Goal: Use online tool/utility: Use online tool/utility

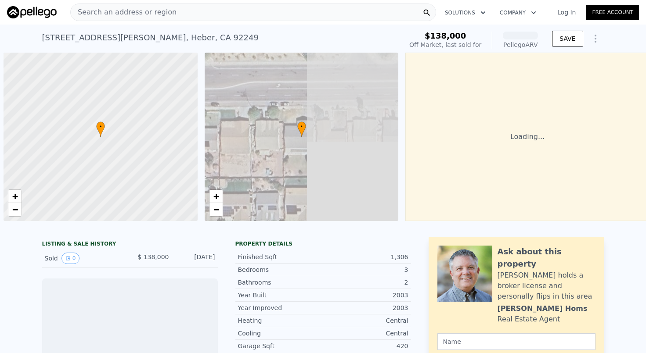
scroll to position [0, 4]
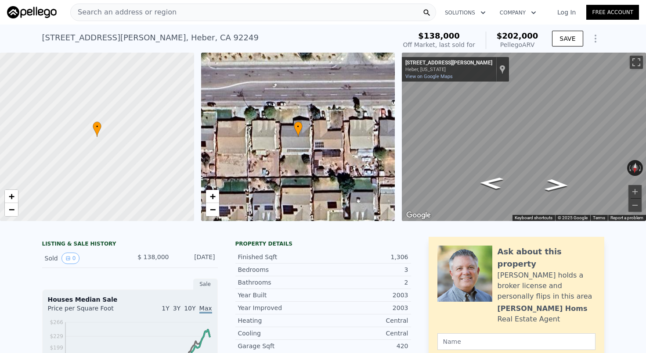
click at [152, 15] on span "Search an address or region" at bounding box center [124, 12] width 106 height 11
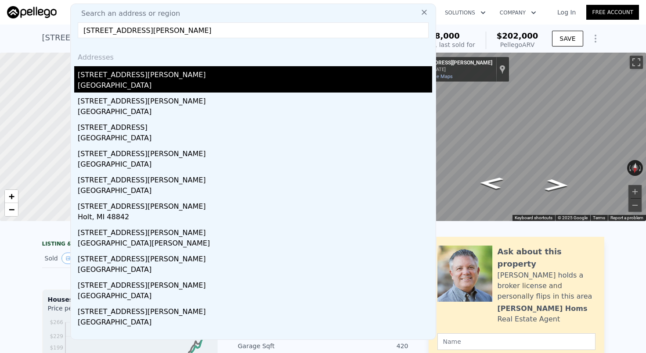
type input "[STREET_ADDRESS][PERSON_NAME]"
click at [128, 82] on div "[GEOGRAPHIC_DATA]" at bounding box center [255, 86] width 354 height 12
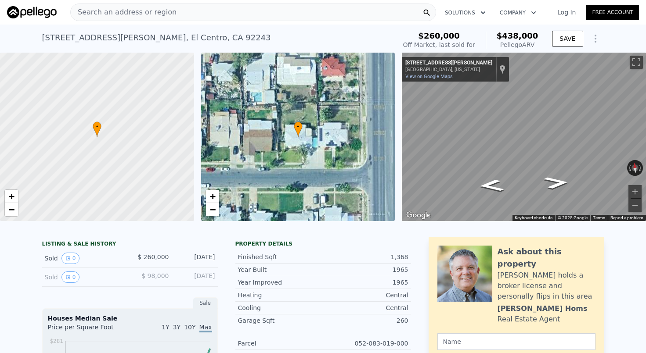
click at [254, 144] on div "• + −" at bounding box center [298, 137] width 194 height 169
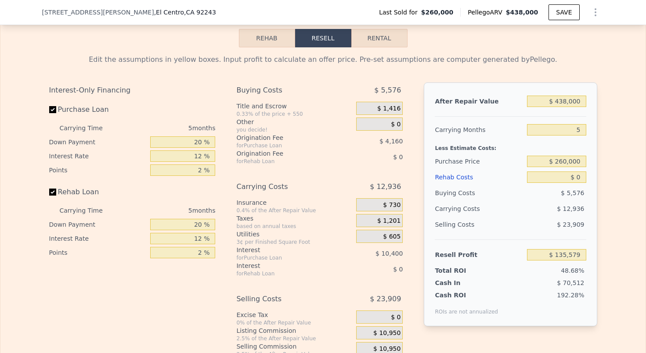
scroll to position [1297, 0]
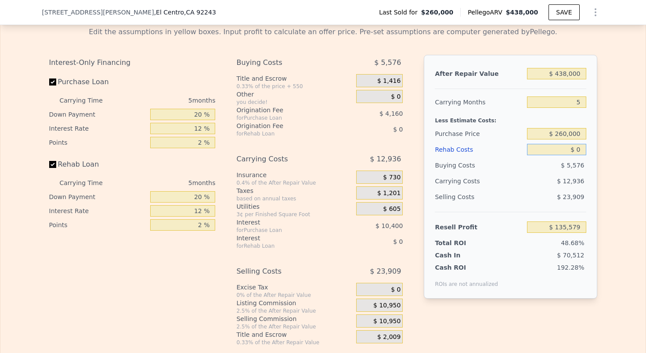
click at [582, 150] on input "$ 0" at bounding box center [556, 149] width 59 height 11
type input "$ 1"
type input "$ 135,578"
type input "$ 6"
type input "$ 135,573"
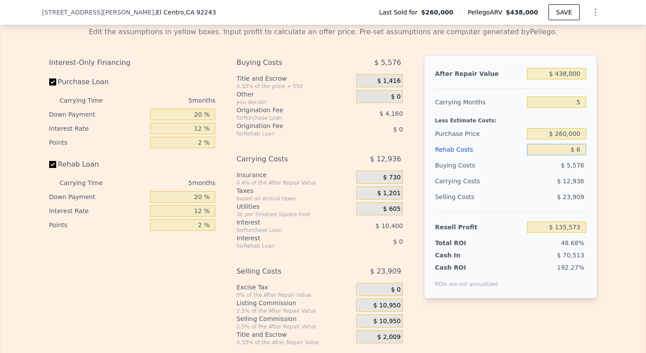
type input "$ 60"
type input "$ 135,518"
type input "$ 600"
type input "$ 134,944"
type input "$ 6,000"
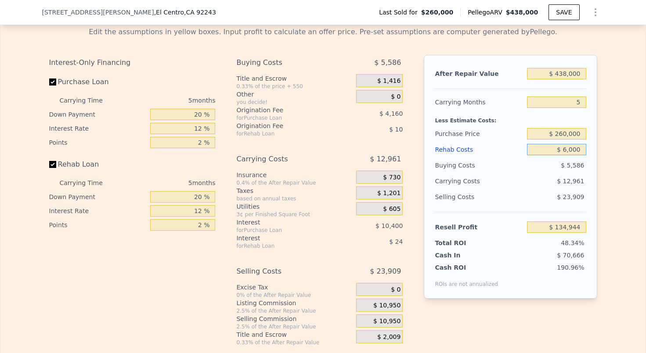
type input "$ 129,243"
type input "$ 60,000"
type input "$ 72,219"
